Goal: Communication & Community: Answer question/provide support

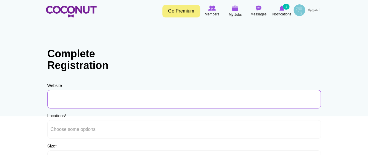
click at [106, 105] on input "URL" at bounding box center [183, 99] width 273 height 19
paste input "https://www.sunsethospitality.com/"
type input "https://www.sunsethospitality.com/"
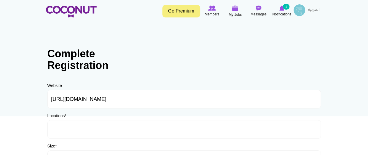
click at [109, 127] on ul at bounding box center [183, 129] width 273 height 19
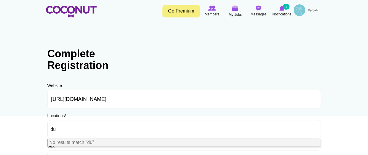
type input "d"
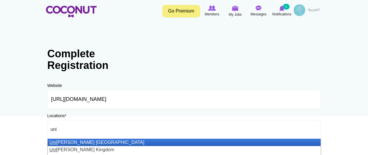
type input "uni"
click at [86, 142] on li "Uni ted Arab Emirates" at bounding box center [184, 142] width 273 height 7
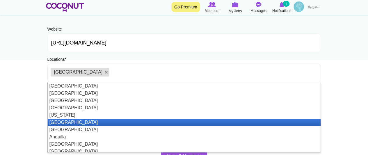
scroll to position [58, 0]
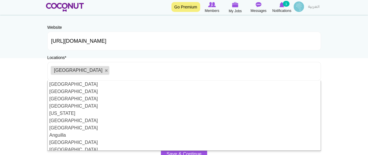
click at [353, 117] on body "Toggle navigation Go Premium Members My Jobs Post a Job Messages Notifications …" at bounding box center [184, 109] width 368 height 334
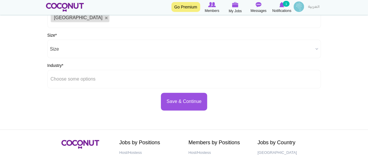
scroll to position [116, 0]
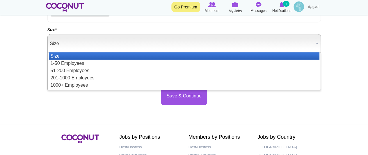
click at [125, 47] on span "Size" at bounding box center [181, 43] width 263 height 19
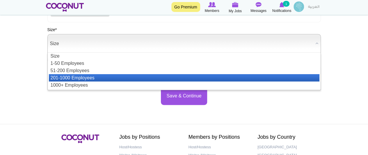
click at [98, 77] on li "201-1000 Employees" at bounding box center [184, 77] width 271 height 7
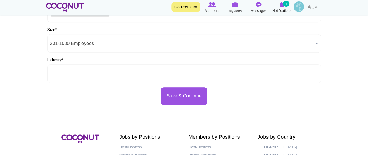
click at [98, 74] on input "text" at bounding box center [77, 73] width 52 height 5
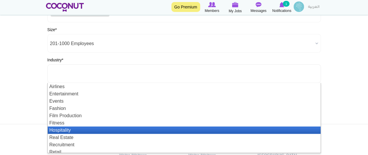
click at [61, 129] on li "Hospitality" at bounding box center [184, 130] width 273 height 7
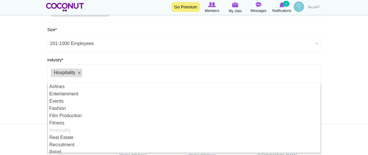
click at [352, 108] on body "Toggle navigation Go Premium Members My Jobs Post a Job Messages Notifications …" at bounding box center [184, 51] width 368 height 334
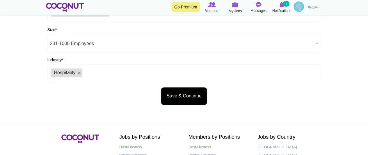
click at [185, 95] on button "Save & Continue" at bounding box center [184, 96] width 46 height 18
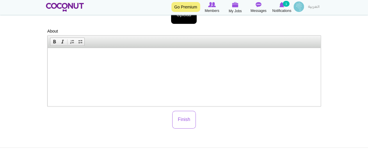
scroll to position [116, 0]
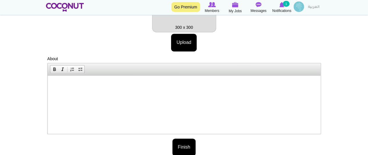
click at [176, 149] on button "Finish" at bounding box center [184, 147] width 24 height 18
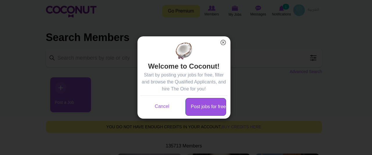
click at [204, 109] on link "Post jobs for free" at bounding box center [206, 107] width 41 height 18
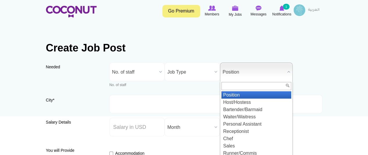
click at [264, 74] on span "Position" at bounding box center [254, 72] width 62 height 19
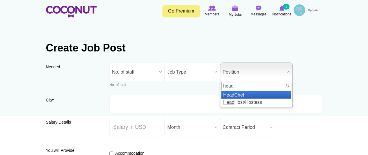
type input "head"
click at [238, 95] on li "Head Chef" at bounding box center [256, 94] width 70 height 7
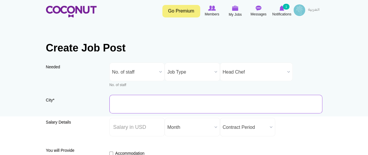
click at [161, 106] on input "City *" at bounding box center [215, 104] width 213 height 19
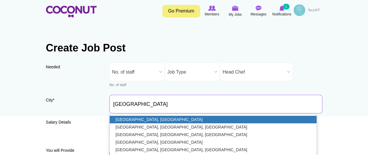
type input "[GEOGRAPHIC_DATA], [GEOGRAPHIC_DATA]"
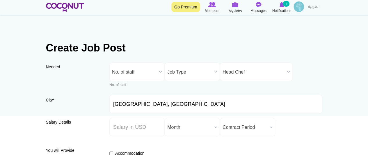
scroll to position [29, 0]
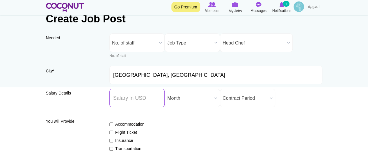
click at [152, 98] on input "Salary ($) *" at bounding box center [136, 98] width 55 height 19
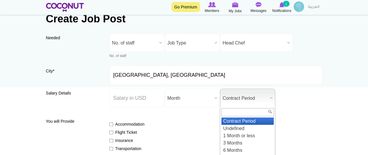
click at [251, 96] on span "Contract Period" at bounding box center [245, 98] width 45 height 19
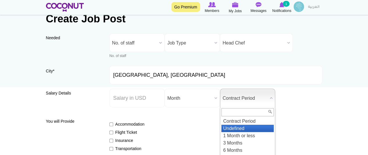
click at [239, 129] on li "Undefined" at bounding box center [247, 128] width 52 height 7
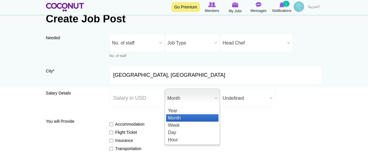
click at [182, 96] on span "Month" at bounding box center [189, 98] width 45 height 19
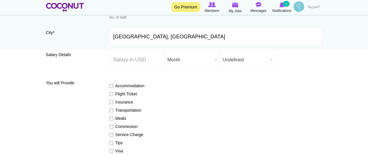
scroll to position [116, 0]
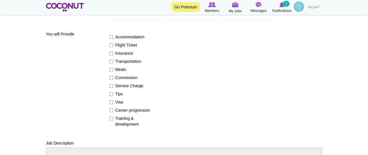
click at [120, 94] on label "Tips" at bounding box center [130, 94] width 42 height 6
click at [113, 94] on input "Tips" at bounding box center [111, 94] width 4 height 4
checkbox input "true"
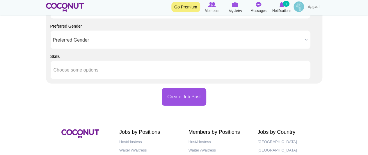
scroll to position [524, 0]
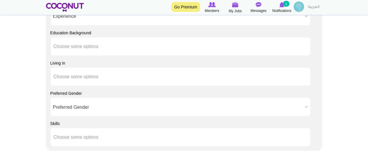
click at [187, 107] on span "Preferred Gender" at bounding box center [178, 107] width 250 height 19
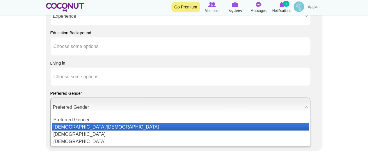
click at [87, 127] on li "Male/Female" at bounding box center [180, 126] width 257 height 7
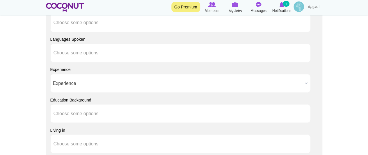
scroll to position [465, 0]
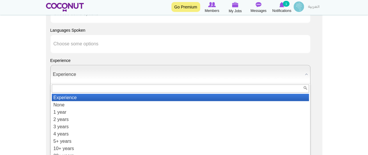
click at [130, 72] on span "Experience" at bounding box center [178, 74] width 250 height 19
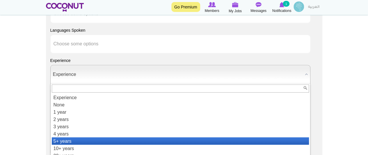
click at [85, 137] on li "5+ years" at bounding box center [180, 140] width 257 height 7
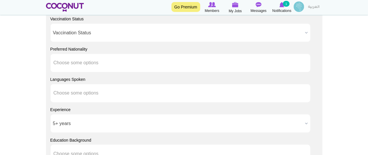
scroll to position [407, 0]
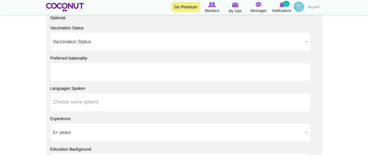
click at [141, 76] on ul at bounding box center [180, 72] width 260 height 19
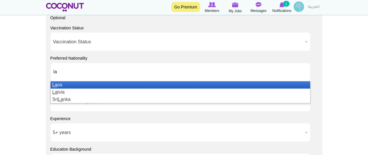
type input "l"
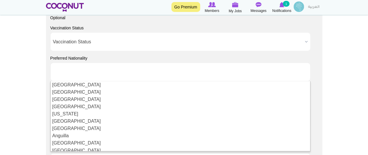
type input "Choose some options"
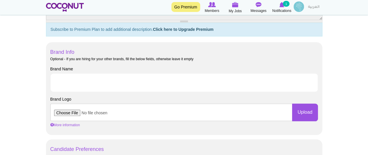
scroll to position [291, 0]
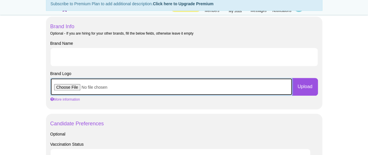
click at [61, 86] on input "file" at bounding box center [171, 86] width 242 height 17
type input "C:\fakepath\Sunset-Logo-Black.webp"
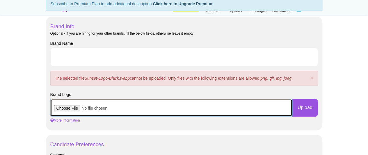
click at [71, 109] on input "file" at bounding box center [171, 107] width 242 height 17
type input "C:\fakepath\images.png"
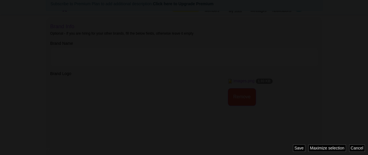
scroll to position [0, 0]
drag, startPoint x: 65, startPoint y: 38, endPoint x: 94, endPoint y: 41, distance: 29.3
click at [94, 41] on div at bounding box center [184, 77] width 368 height 155
click at [296, 147] on div "Cancel Maximize selection Remove selection Revert selection Save" at bounding box center [330, 148] width 75 height 7
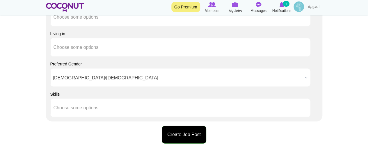
click at [196, 129] on button "Create Job Post" at bounding box center [184, 135] width 45 height 18
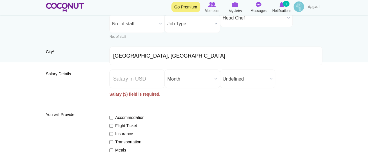
scroll to position [27, 0]
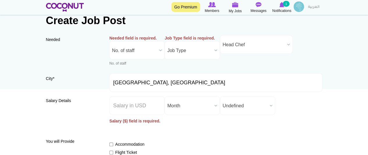
click at [154, 49] on span "No. of staff" at bounding box center [134, 50] width 45 height 19
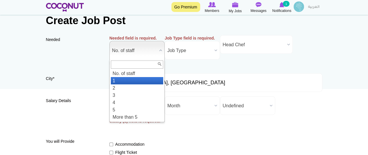
click at [133, 79] on li "1" at bounding box center [137, 80] width 52 height 7
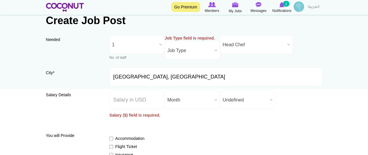
click at [186, 51] on span "Job Type" at bounding box center [189, 50] width 45 height 19
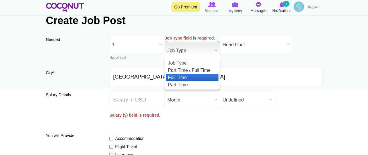
click at [170, 77] on li "Full Time" at bounding box center [192, 77] width 52 height 7
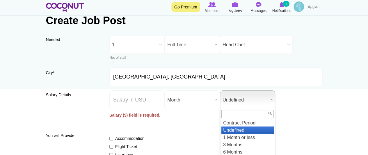
click at [238, 99] on span "Undefined" at bounding box center [245, 100] width 45 height 19
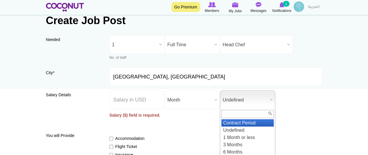
click at [227, 122] on li "Contract Period" at bounding box center [247, 122] width 52 height 7
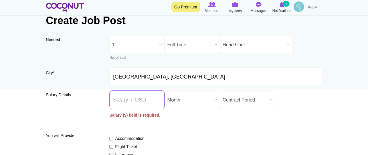
click at [140, 103] on input "Salary ($) *" at bounding box center [136, 99] width 55 height 19
click at [238, 103] on span "Contract Period" at bounding box center [245, 100] width 45 height 19
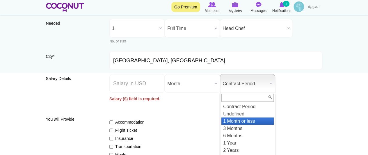
scroll to position [87, 0]
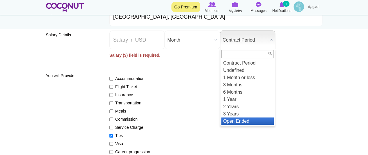
click at [239, 122] on li "Open Ended" at bounding box center [247, 121] width 52 height 7
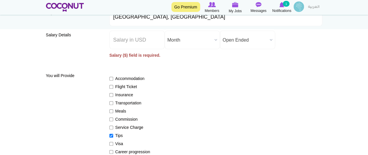
click at [209, 116] on div "Accommodation Flight Ticket Insurance Transportation Meals Commission Service C…" at bounding box center [215, 119] width 213 height 98
click at [152, 45] on input "Salary ($) *" at bounding box center [136, 40] width 55 height 19
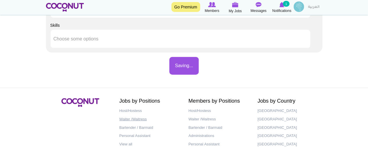
scroll to position [660, 0]
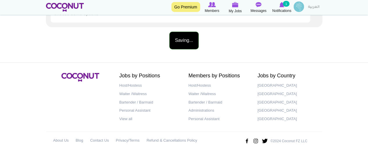
click at [187, 40] on button "Saving..." at bounding box center [183, 41] width 29 height 18
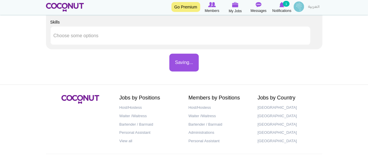
scroll to position [647, 0]
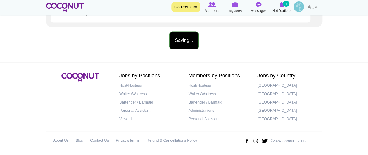
type input "0"
click at [183, 39] on button "Saving..." at bounding box center [183, 41] width 29 height 18
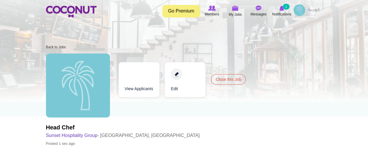
click at [179, 73] on link "Edit" at bounding box center [185, 79] width 41 height 35
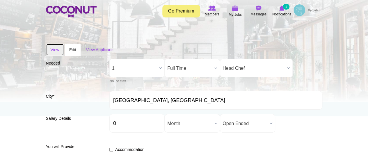
click at [49, 48] on link "View" at bounding box center [55, 50] width 18 height 12
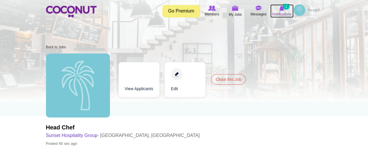
click at [284, 7] on small "1" at bounding box center [286, 7] width 6 height 6
click at [224, 80] on link "Close this Job" at bounding box center [228, 79] width 35 height 10
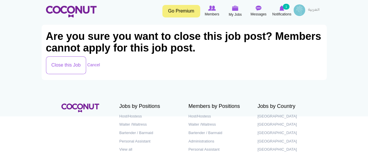
click at [300, 8] on img at bounding box center [300, 10] width 12 height 12
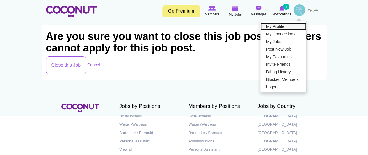
click at [285, 27] on link "My Profile" at bounding box center [283, 27] width 46 height 8
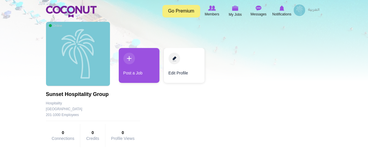
scroll to position [29, 0]
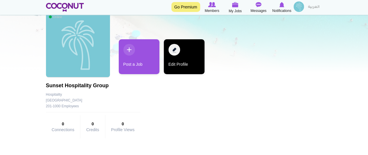
click at [169, 48] on link "Edit Profile" at bounding box center [184, 56] width 41 height 35
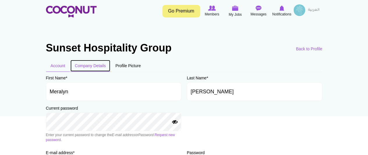
click at [108, 65] on link "Company Details" at bounding box center [90, 66] width 40 height 12
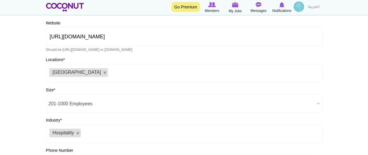
scroll to position [58, 0]
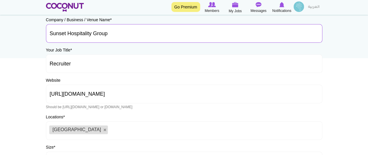
drag, startPoint x: 120, startPoint y: 45, endPoint x: 41, endPoint y: 42, distance: 78.6
type input "Confidetial"
click at [300, 102] on input "[URL][DOMAIN_NAME]" at bounding box center [184, 94] width 276 height 19
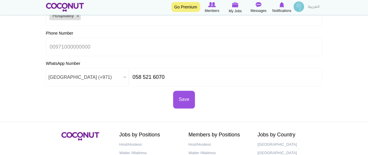
scroll to position [291, 0]
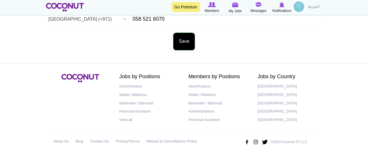
click at [193, 50] on button "Save" at bounding box center [184, 42] width 22 height 18
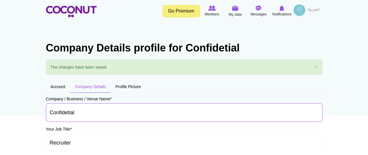
click at [67, 111] on input "Confidetial" at bounding box center [184, 112] width 276 height 19
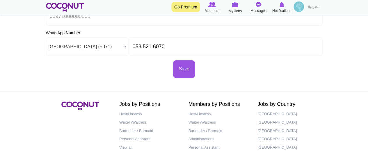
scroll to position [313, 0]
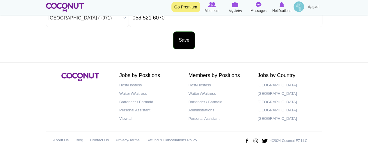
type input "Confidential"
click at [183, 42] on button "Save" at bounding box center [184, 40] width 22 height 18
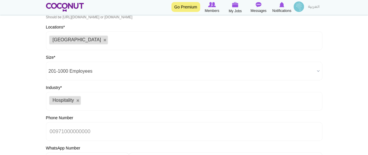
scroll to position [226, 0]
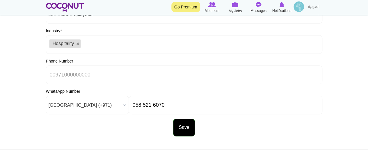
click at [191, 132] on button "Save" at bounding box center [184, 128] width 22 height 18
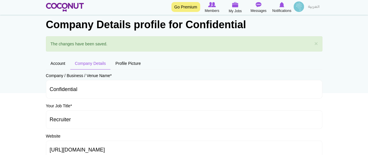
scroll to position [0, 0]
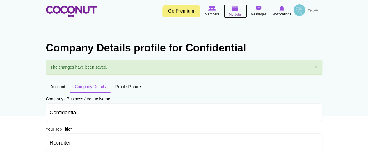
click at [234, 9] on img at bounding box center [235, 8] width 6 height 5
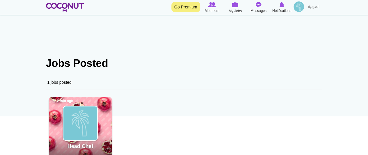
scroll to position [58, 0]
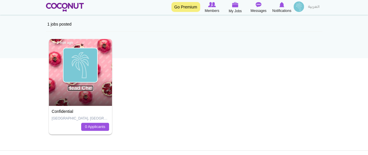
click at [86, 85] on link "Head Chef" at bounding box center [80, 88] width 26 height 6
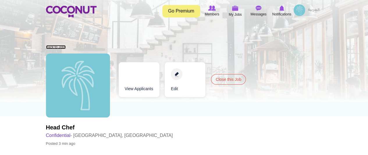
click at [59, 48] on link "Back to Jobs" at bounding box center [56, 47] width 20 height 4
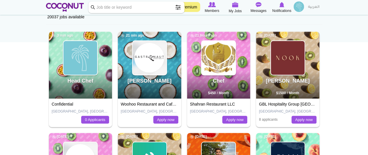
scroll to position [87, 0]
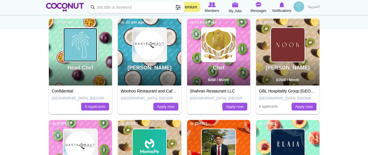
click at [90, 58] on img at bounding box center [80, 45] width 34 height 34
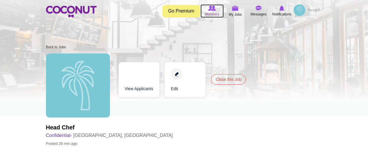
click at [220, 14] on link "Members" at bounding box center [211, 10] width 23 height 13
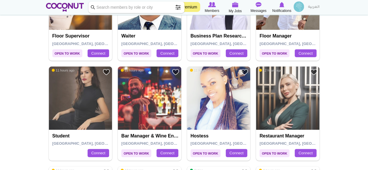
scroll to position [669, 0]
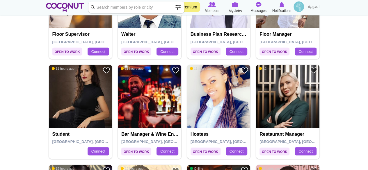
click at [116, 10] on input "Keyword" at bounding box center [136, 7] width 96 height 12
type input "chef de partie"
click button "Search" at bounding box center [0, 0] width 0 height 0
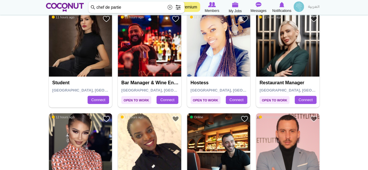
scroll to position [756, 0]
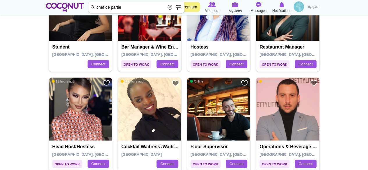
click at [139, 8] on input "chef de partie" at bounding box center [136, 7] width 96 height 12
click button "Search" at bounding box center [0, 0] width 0 height 0
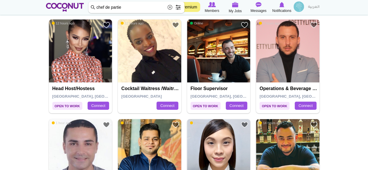
scroll to position [873, 0]
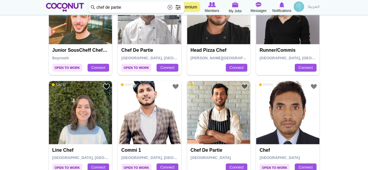
scroll to position [378, 0]
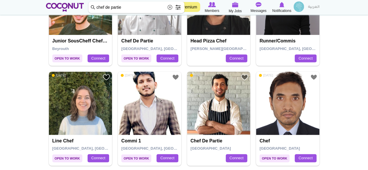
click at [212, 107] on img at bounding box center [218, 103] width 63 height 63
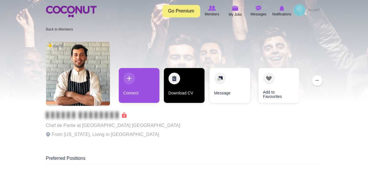
click at [185, 97] on link "Download CV" at bounding box center [184, 85] width 41 height 35
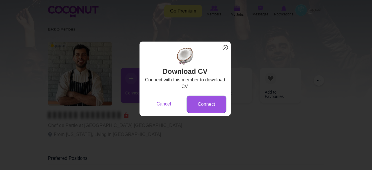
click at [202, 105] on link "Connect" at bounding box center [207, 105] width 40 height 18
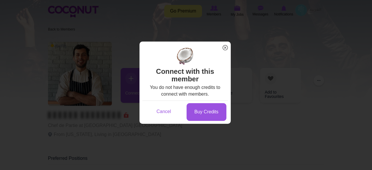
click at [226, 48] on span "x" at bounding box center [226, 48] width 8 height 8
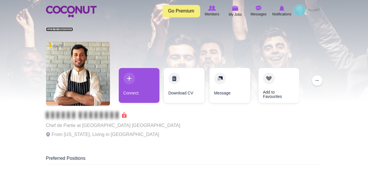
click at [67, 28] on link "Back to Members" at bounding box center [59, 29] width 27 height 4
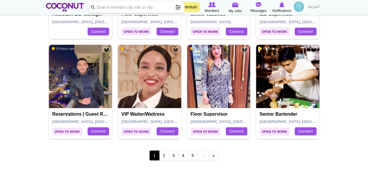
scroll to position [989, 0]
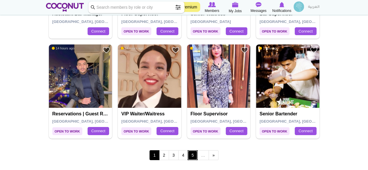
click at [193, 154] on link "5" at bounding box center [193, 155] width 10 height 10
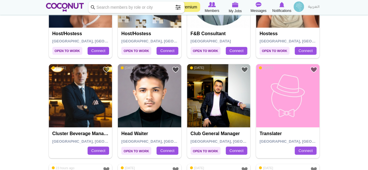
scroll to position [524, 0]
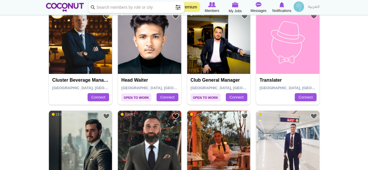
click at [138, 10] on input "Keyword" at bounding box center [136, 7] width 96 height 12
type input "chef de partie"
click button "Search" at bounding box center [0, 0] width 0 height 0
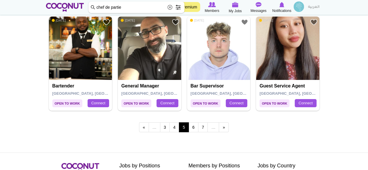
scroll to position [1018, 0]
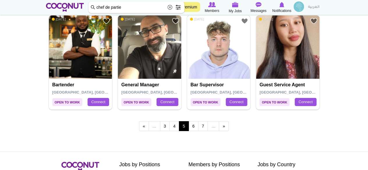
click at [210, 59] on img at bounding box center [218, 46] width 63 height 63
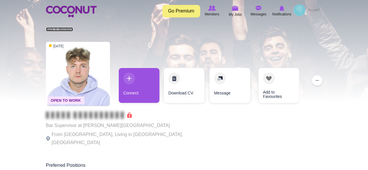
click at [51, 30] on link "Back to Members" at bounding box center [59, 29] width 27 height 4
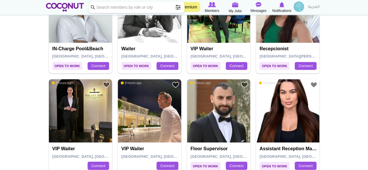
scroll to position [495, 0]
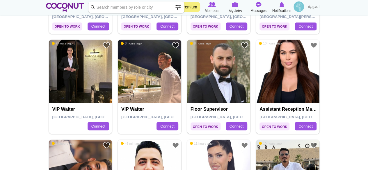
click at [114, 8] on input "Keyword" at bounding box center [136, 7] width 96 height 12
type input "barback"
click button "Search" at bounding box center [0, 0] width 0 height 0
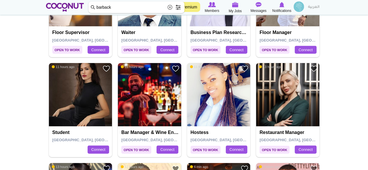
scroll to position [756, 0]
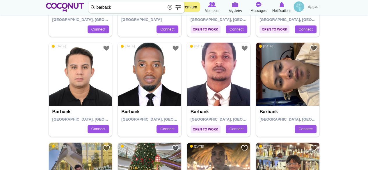
scroll to position [436, 0]
